Goal: Navigation & Orientation: Find specific page/section

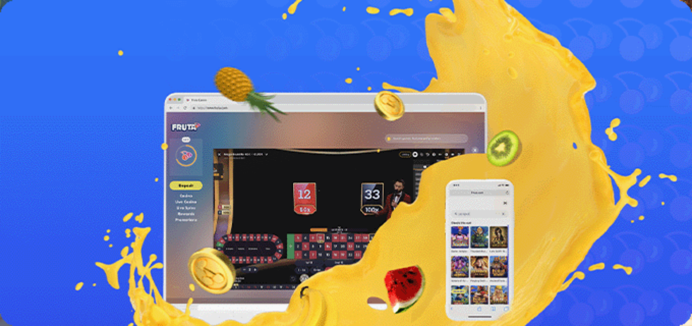
click at [68, 41] on span "Kirjaudu" at bounding box center [70, 37] width 25 height 8
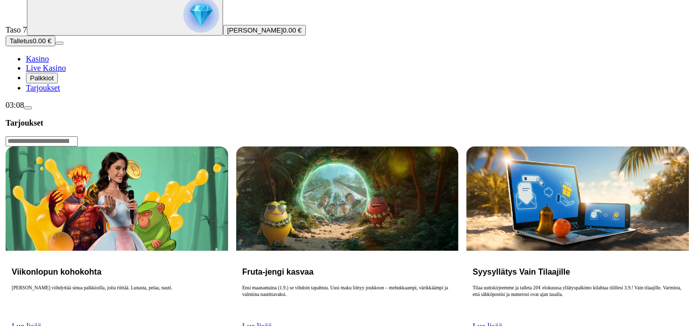
scroll to position [152, 0]
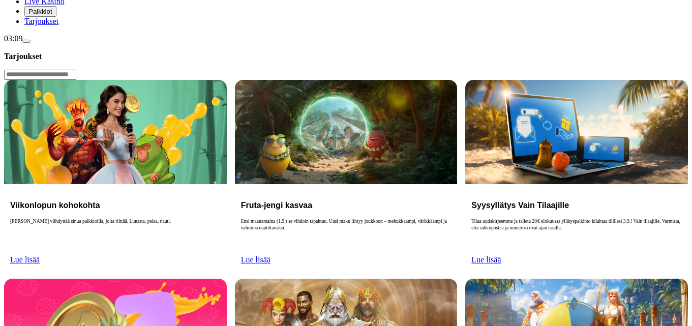
click at [52, 15] on span "Palkkiot" at bounding box center [40, 12] width 24 height 8
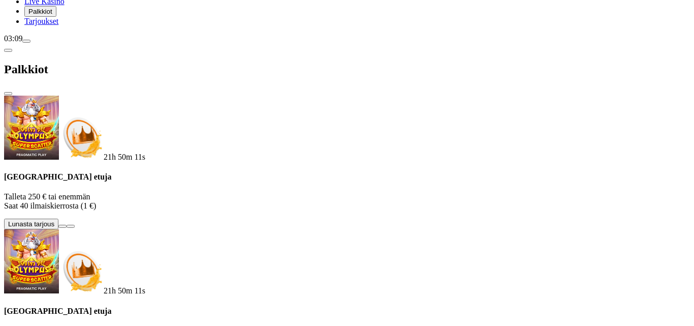
scroll to position [118, 0]
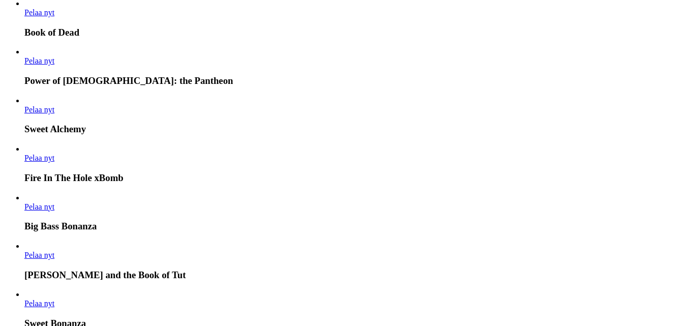
scroll to position [661, 0]
